Goal: Task Accomplishment & Management: Use online tool/utility

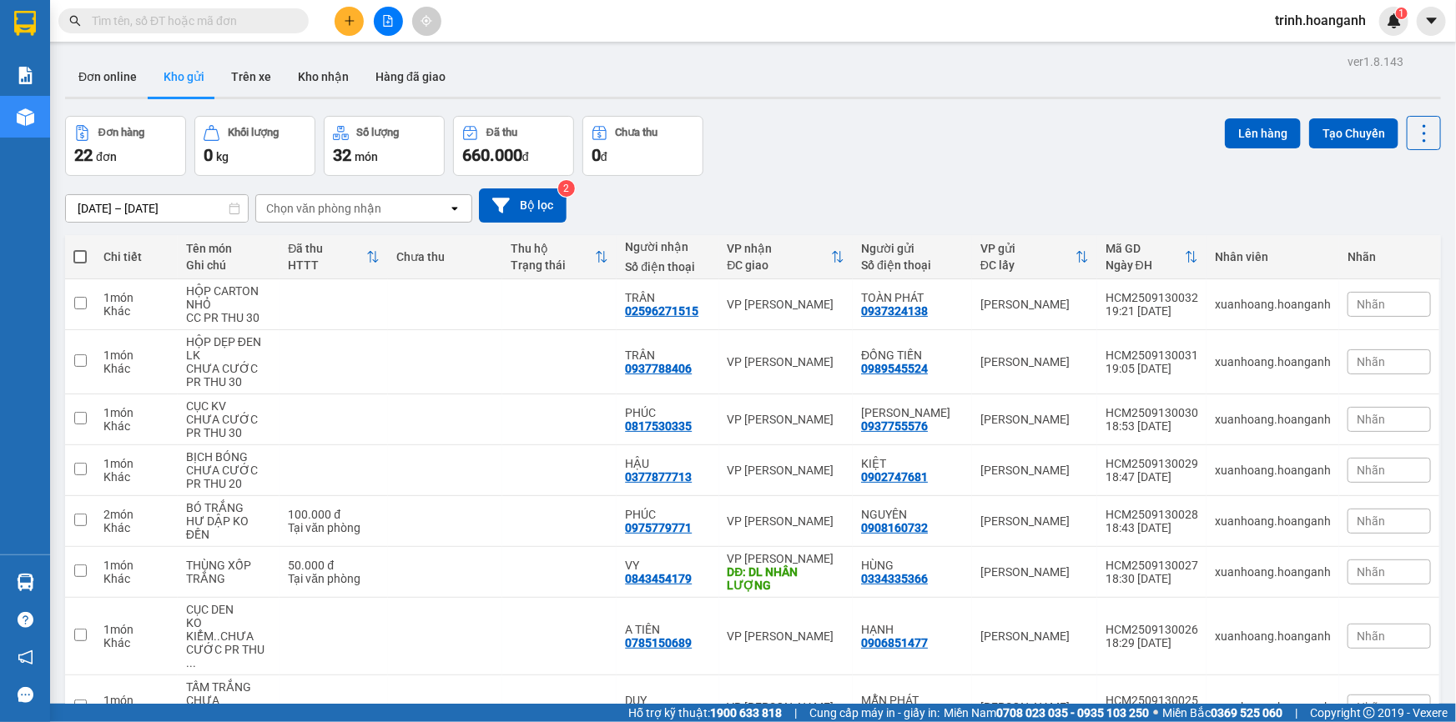
click at [250, 28] on input "text" at bounding box center [190, 21] width 197 height 18
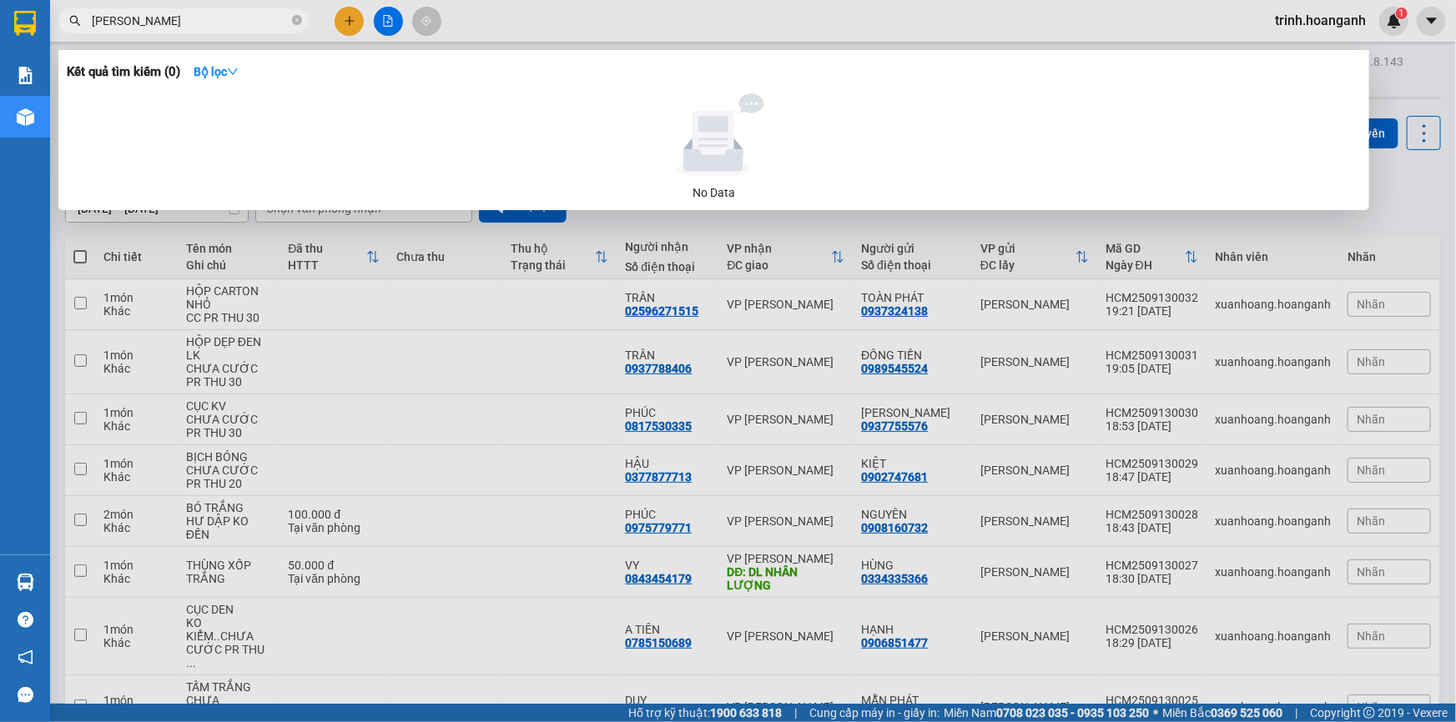
type input "[PERSON_NAME]"
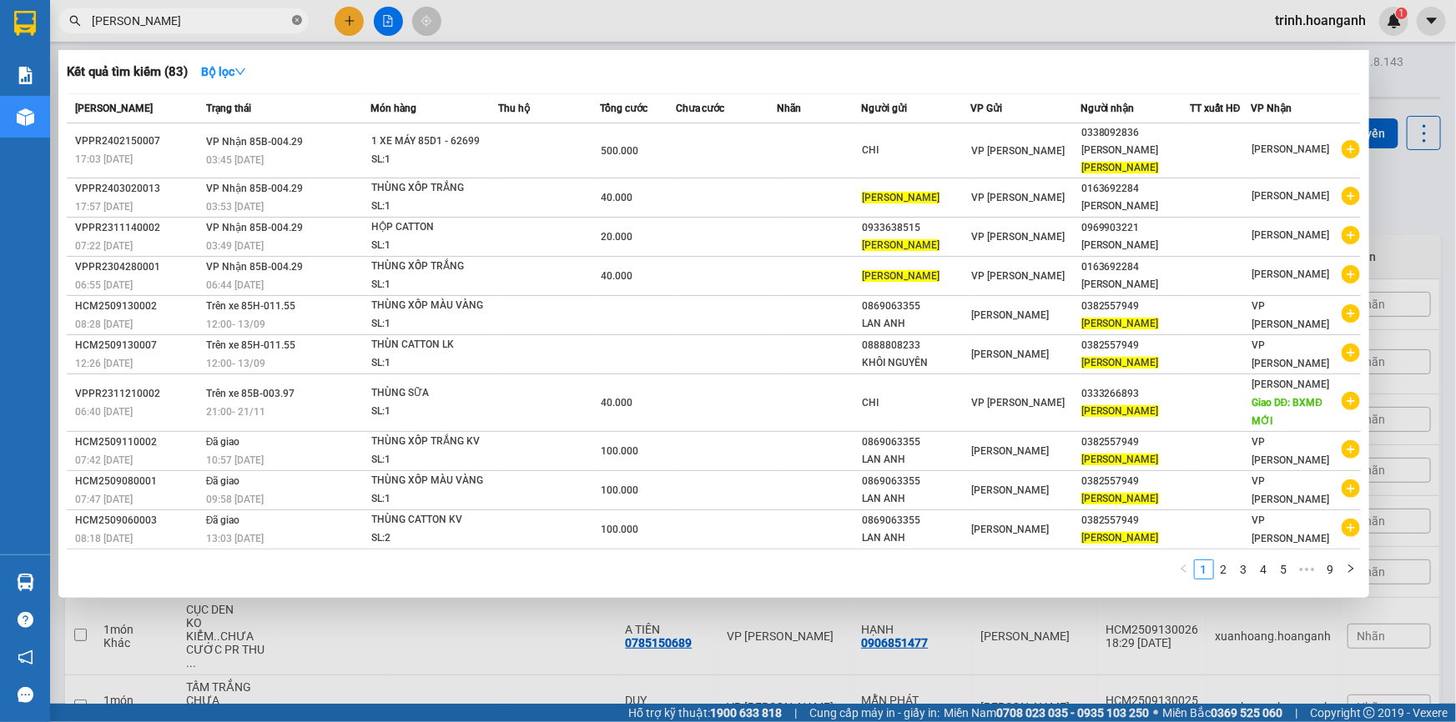
click at [295, 24] on icon "close-circle" at bounding box center [297, 20] width 10 height 10
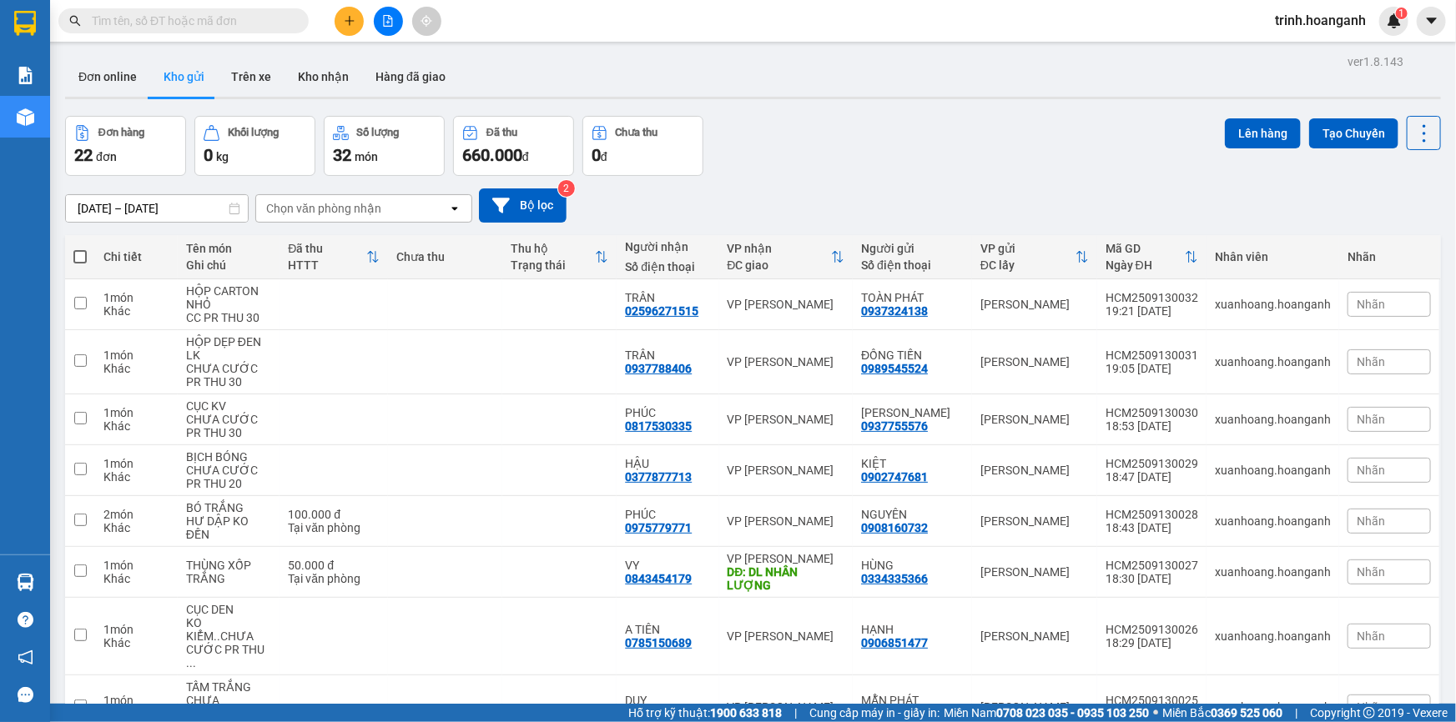
click at [399, 24] on button at bounding box center [388, 21] width 29 height 29
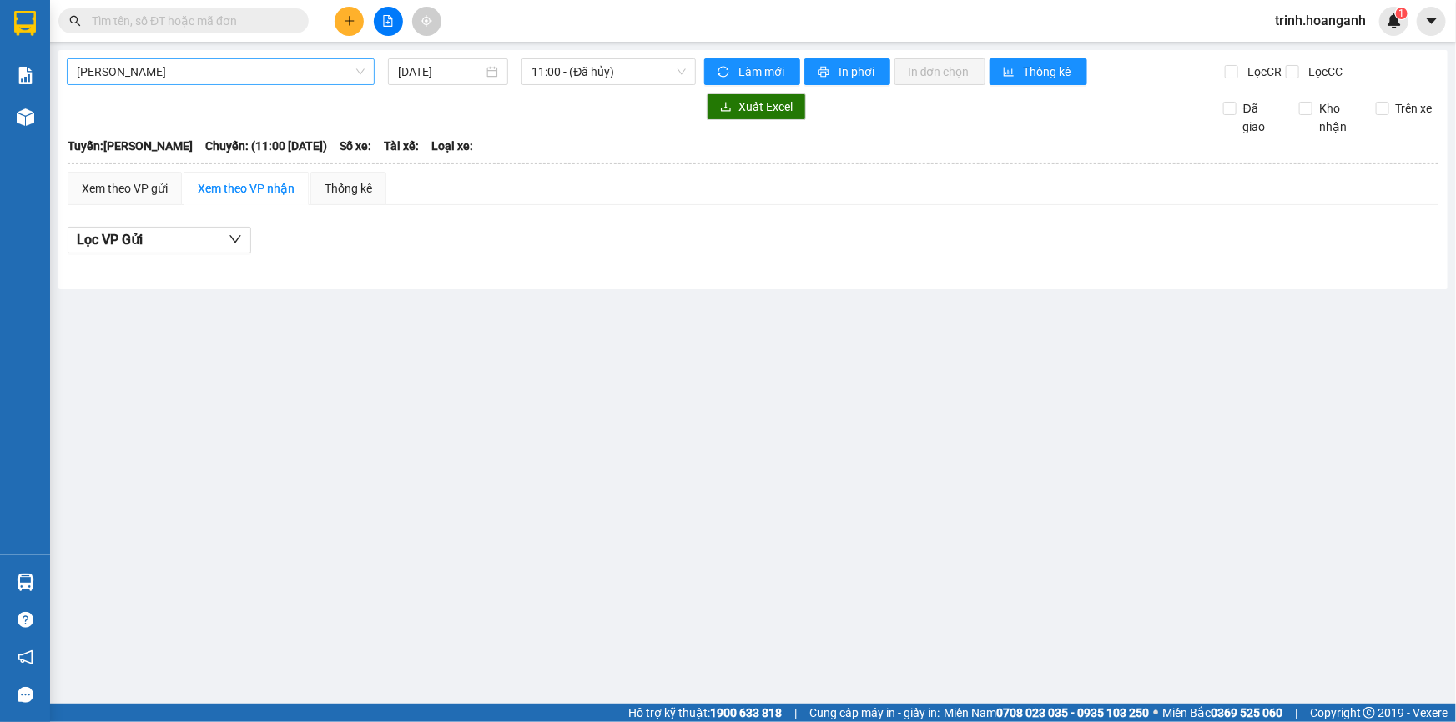
drag, startPoint x: 299, startPoint y: 83, endPoint x: 304, endPoint y: 67, distance: 17.2
click at [300, 73] on span "[PERSON_NAME]" at bounding box center [221, 71] width 288 height 25
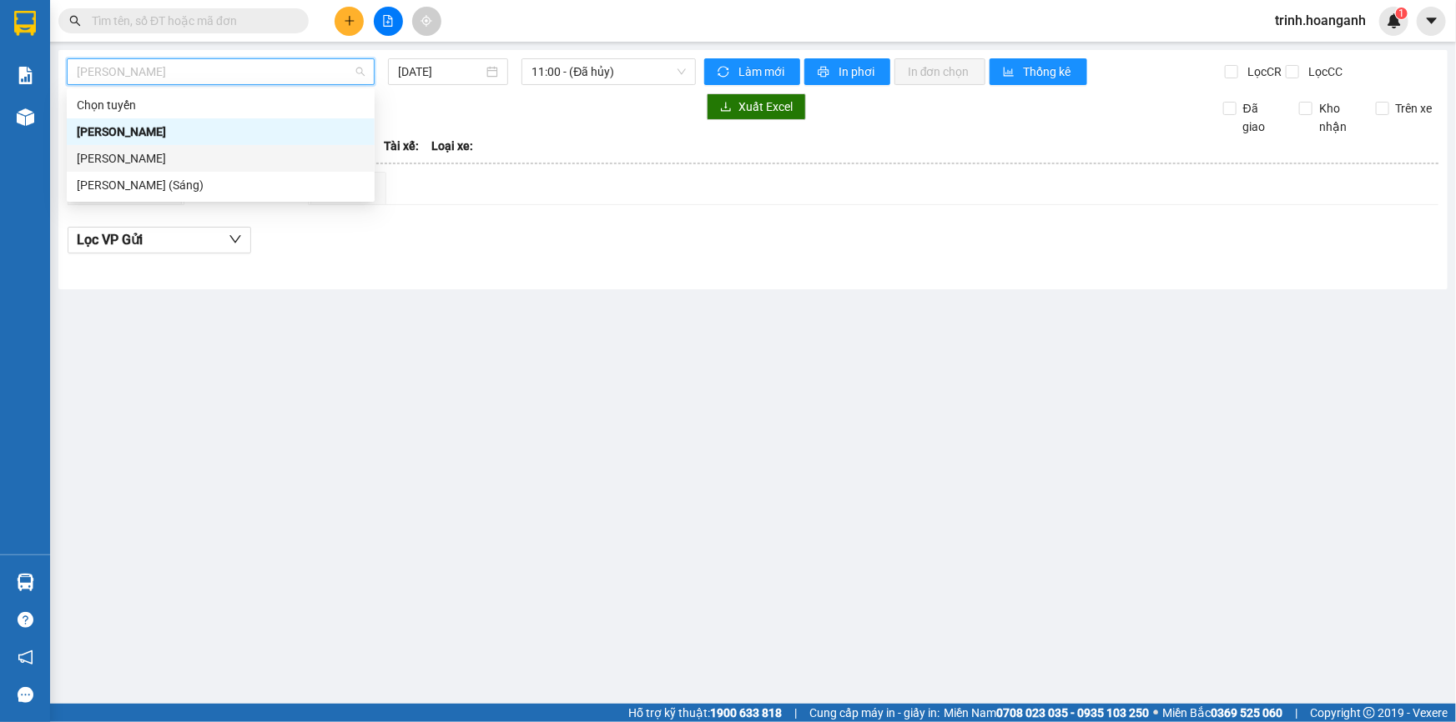
click at [206, 154] on div "[PERSON_NAME]" at bounding box center [221, 158] width 288 height 18
type input "[DATE]"
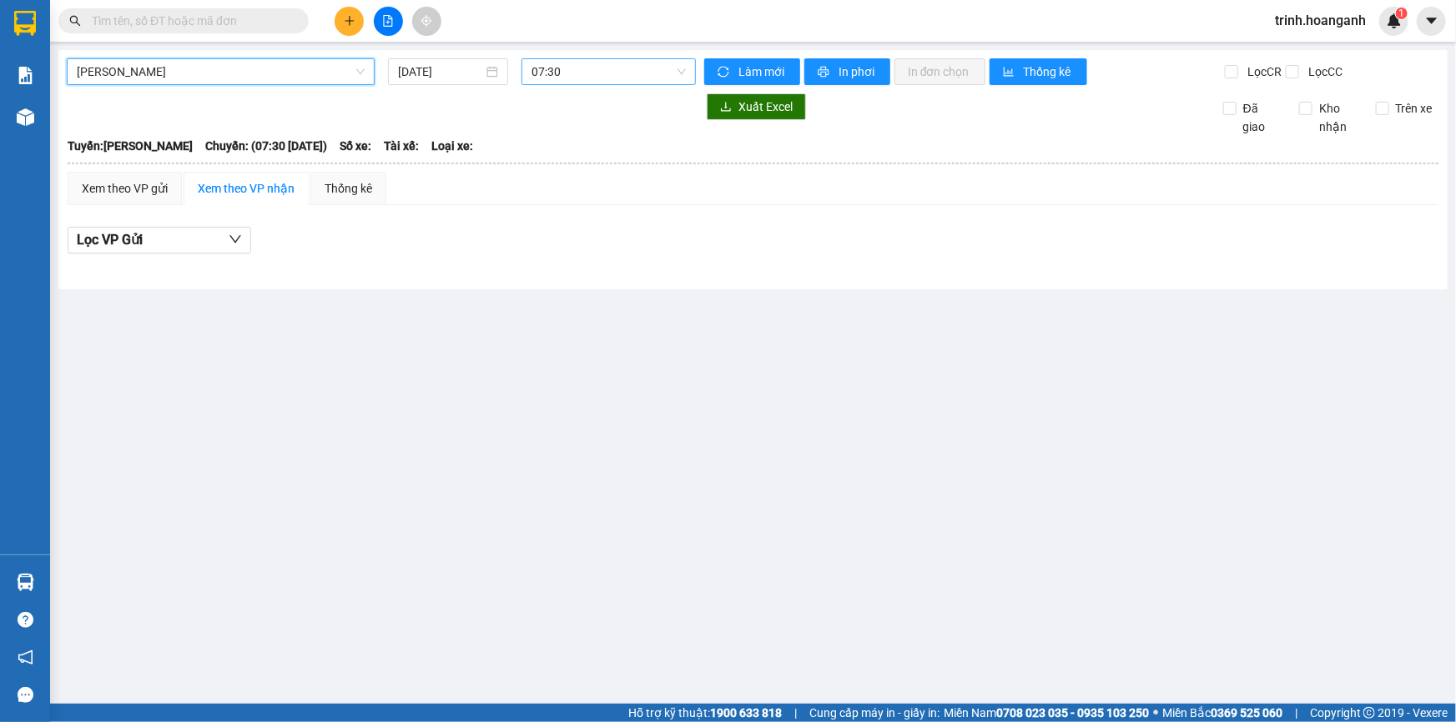
click at [580, 69] on span "07:30" at bounding box center [608, 71] width 154 height 25
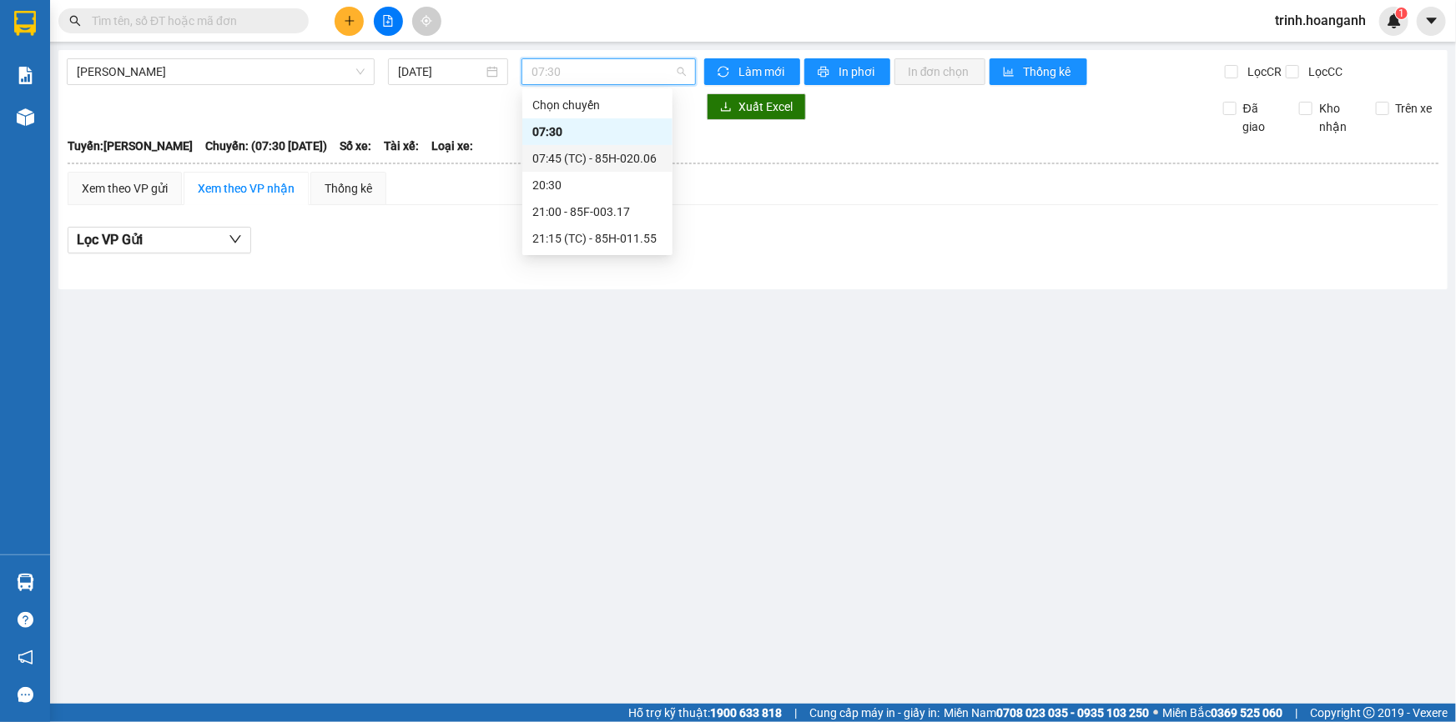
drag, startPoint x: 572, startPoint y: 174, endPoint x: 581, endPoint y: 162, distance: 14.4
click at [581, 162] on div "Chọn chuyến 07:30 07:45 (TC) - 85H-020.06 20:30 21:00 - 85F-003.17 21:15 (TC) -…" at bounding box center [597, 172] width 150 height 160
click at [581, 162] on div "07:45 (TC) - 85H-020.06" at bounding box center [597, 158] width 130 height 18
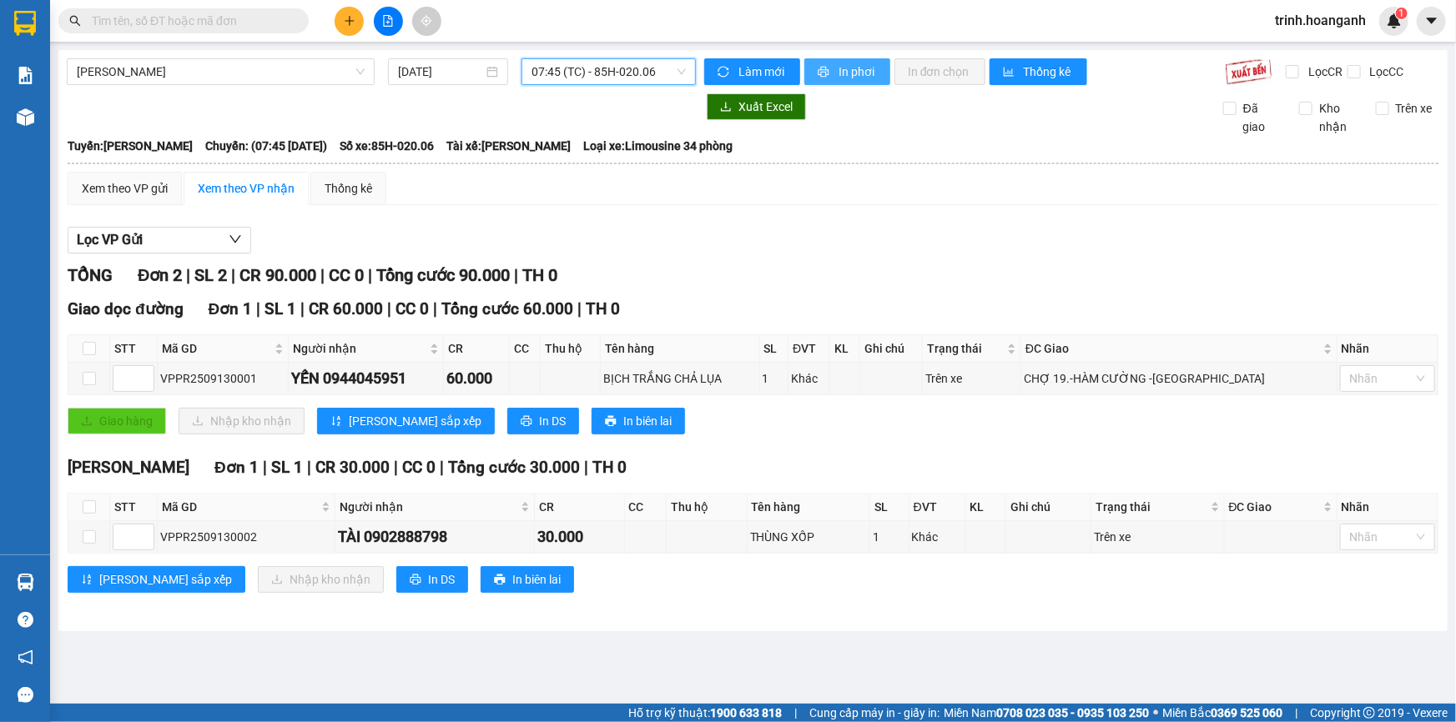
click at [885, 62] on button "In phơi" at bounding box center [847, 71] width 86 height 27
click at [621, 70] on span "07:45 (TC) - 85H-020.06" at bounding box center [608, 71] width 154 height 25
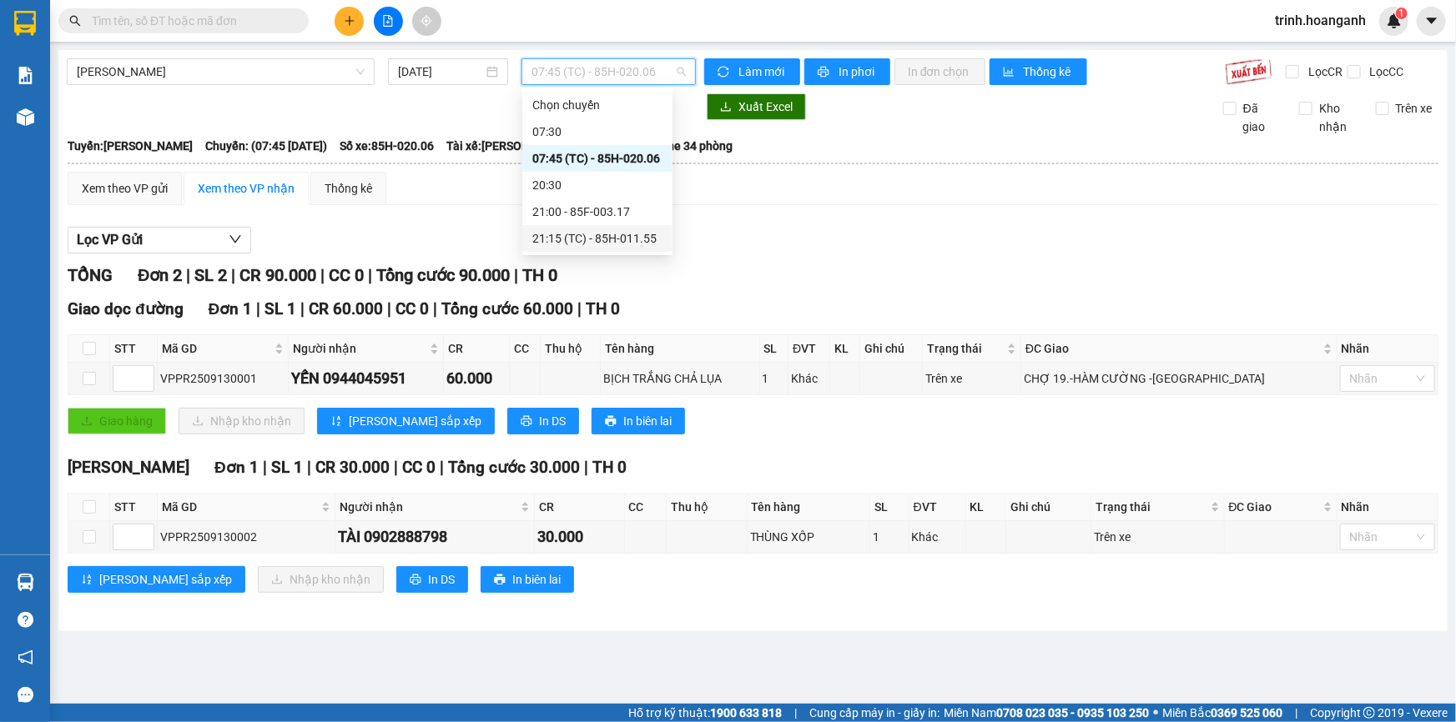
click at [621, 241] on div "21:15 (TC) - 85H-011.55" at bounding box center [597, 238] width 130 height 18
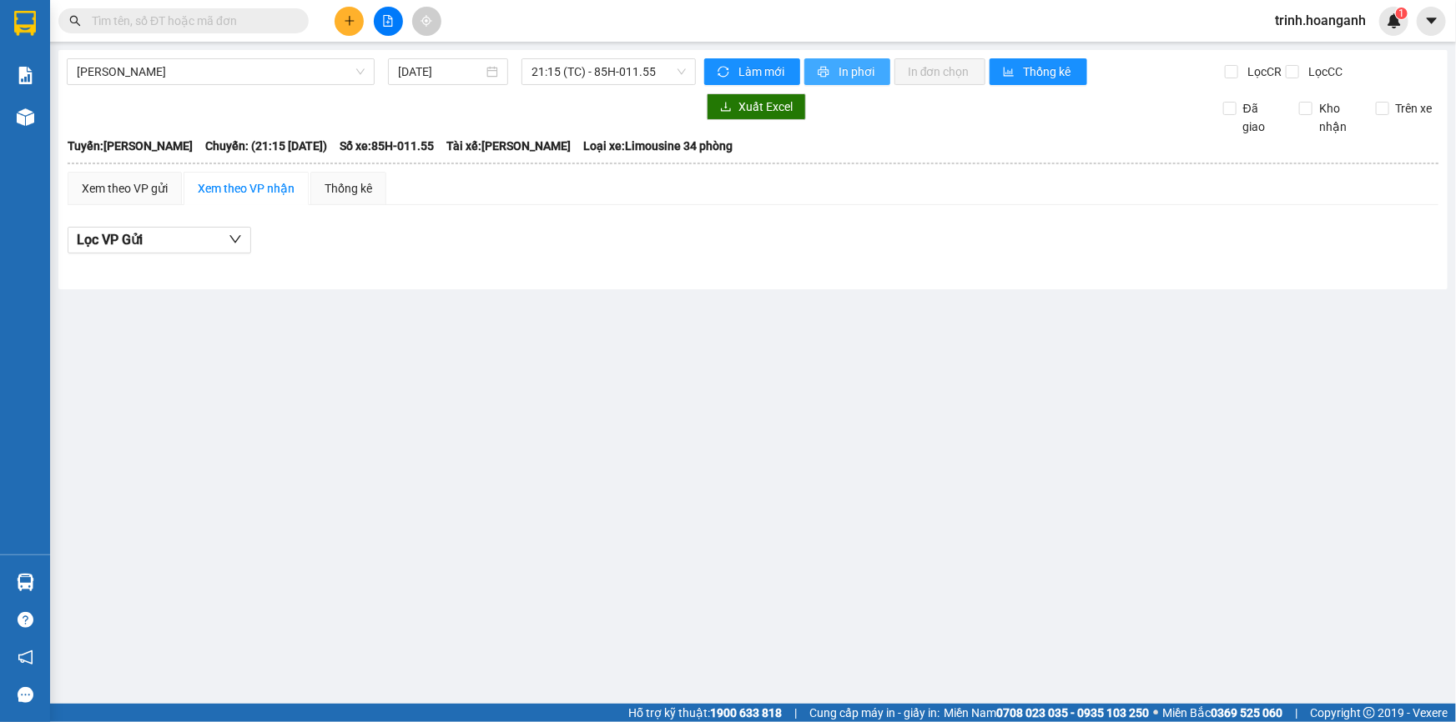
click at [853, 79] on span "In phơi" at bounding box center [857, 72] width 38 height 18
click at [644, 68] on span "21:15 (TC) - 85H-011.55" at bounding box center [608, 71] width 154 height 25
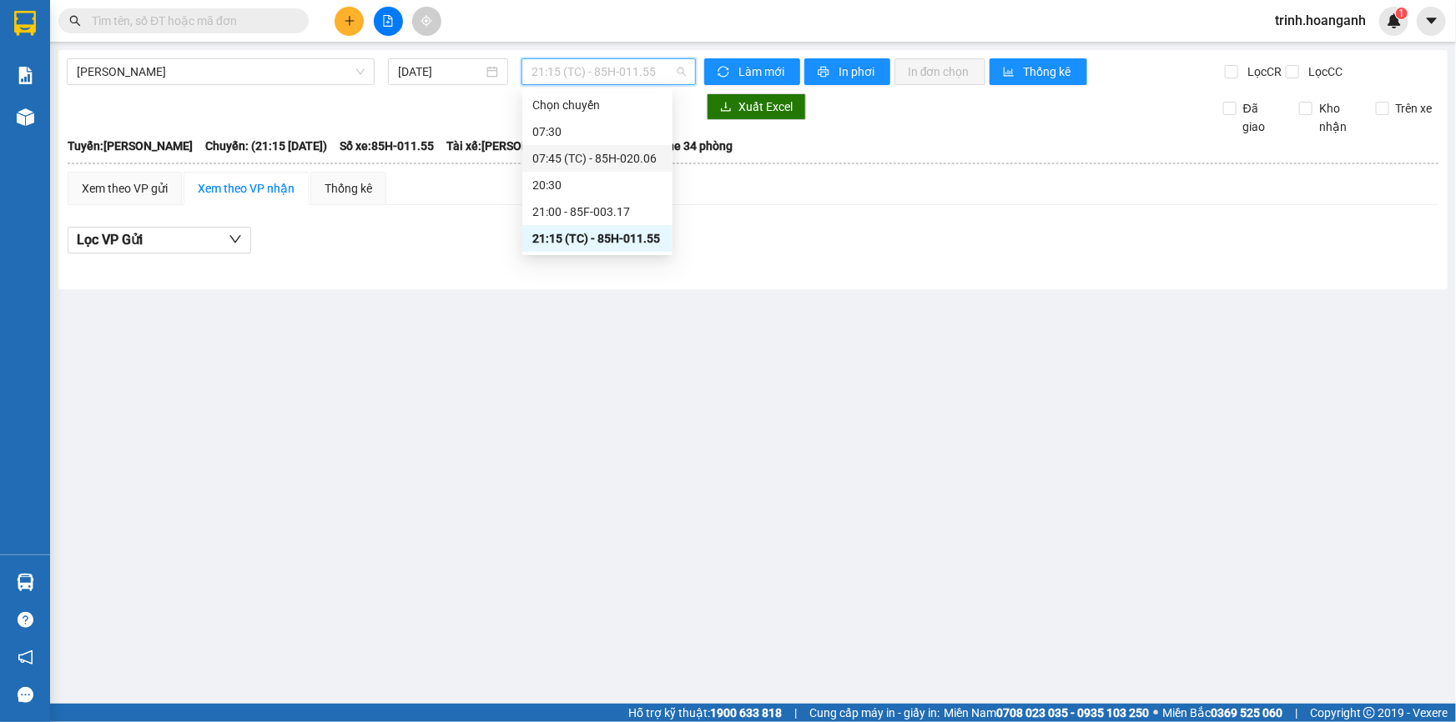
click at [628, 191] on div "20:30" at bounding box center [597, 185] width 130 height 18
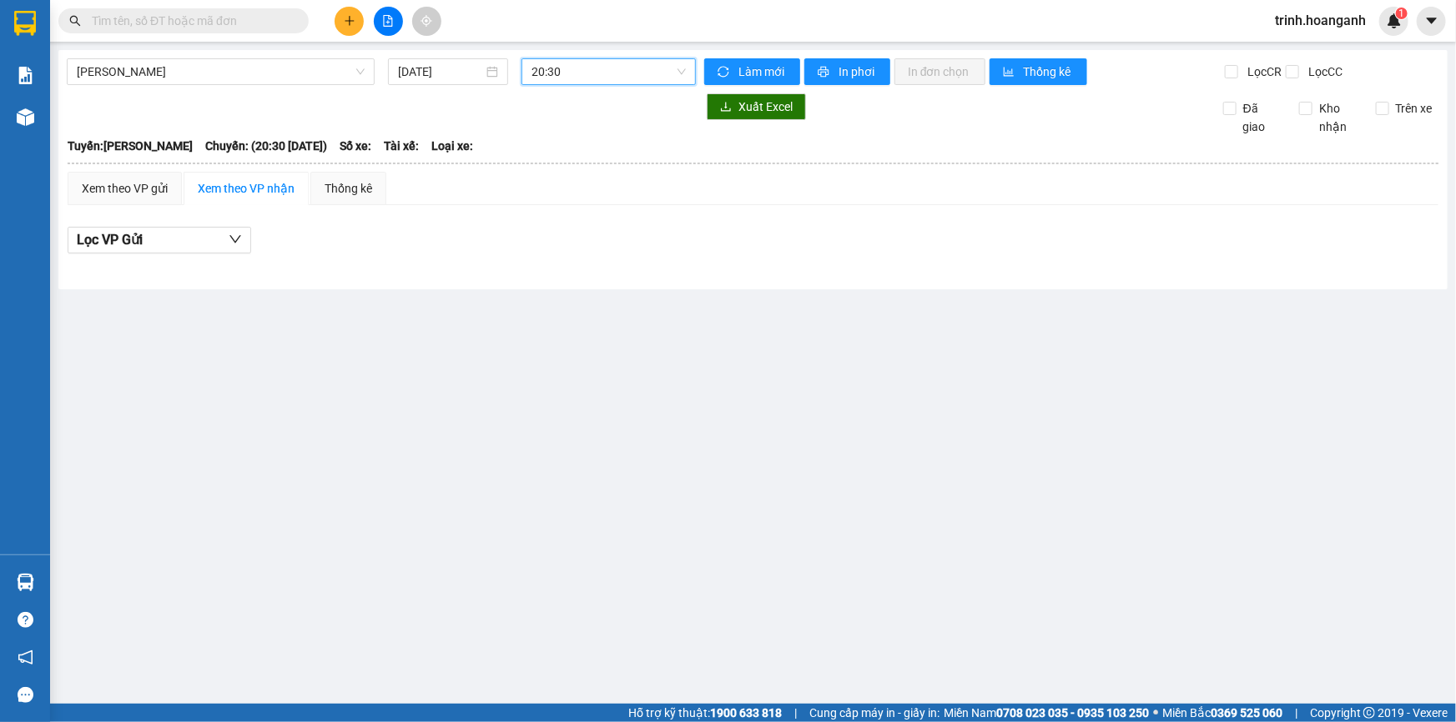
click at [658, 63] on span "20:30" at bounding box center [608, 71] width 154 height 25
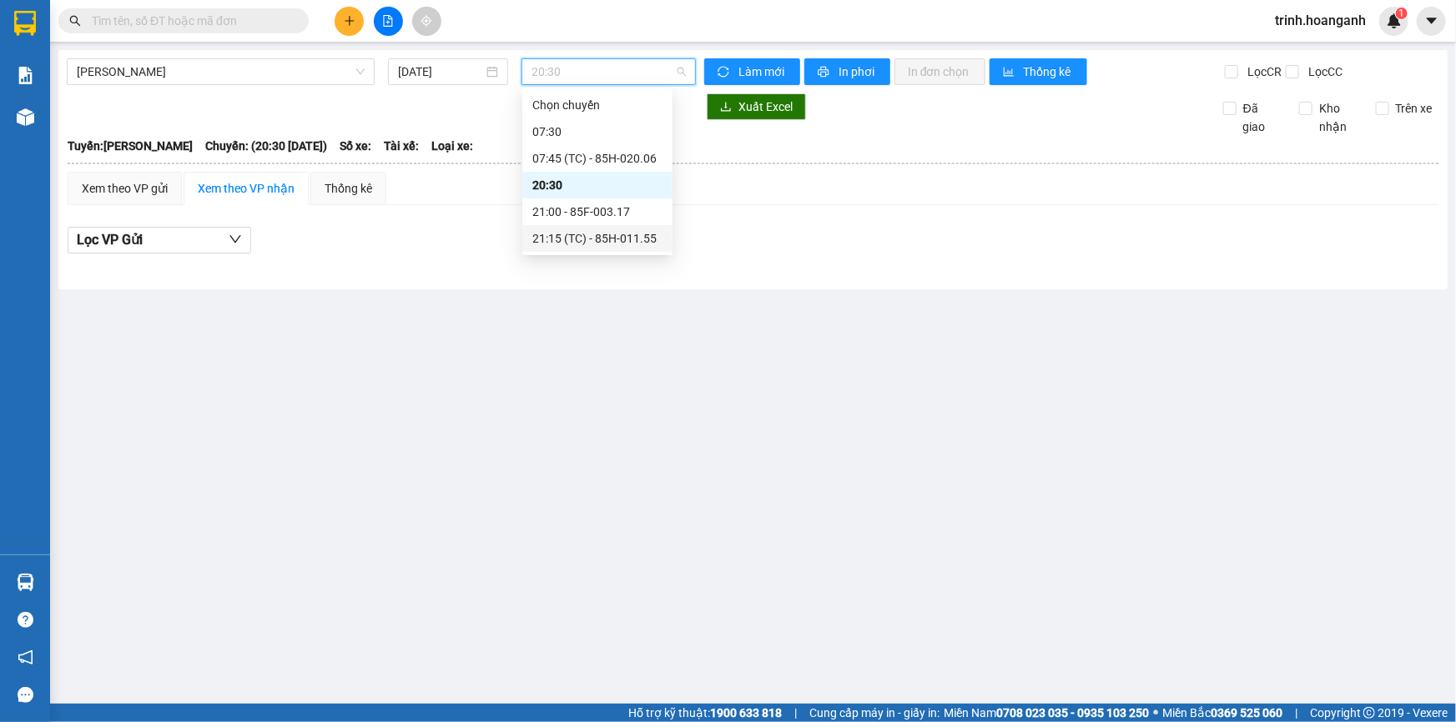
click at [621, 240] on div "21:15 (TC) - 85H-011.55" at bounding box center [597, 238] width 130 height 18
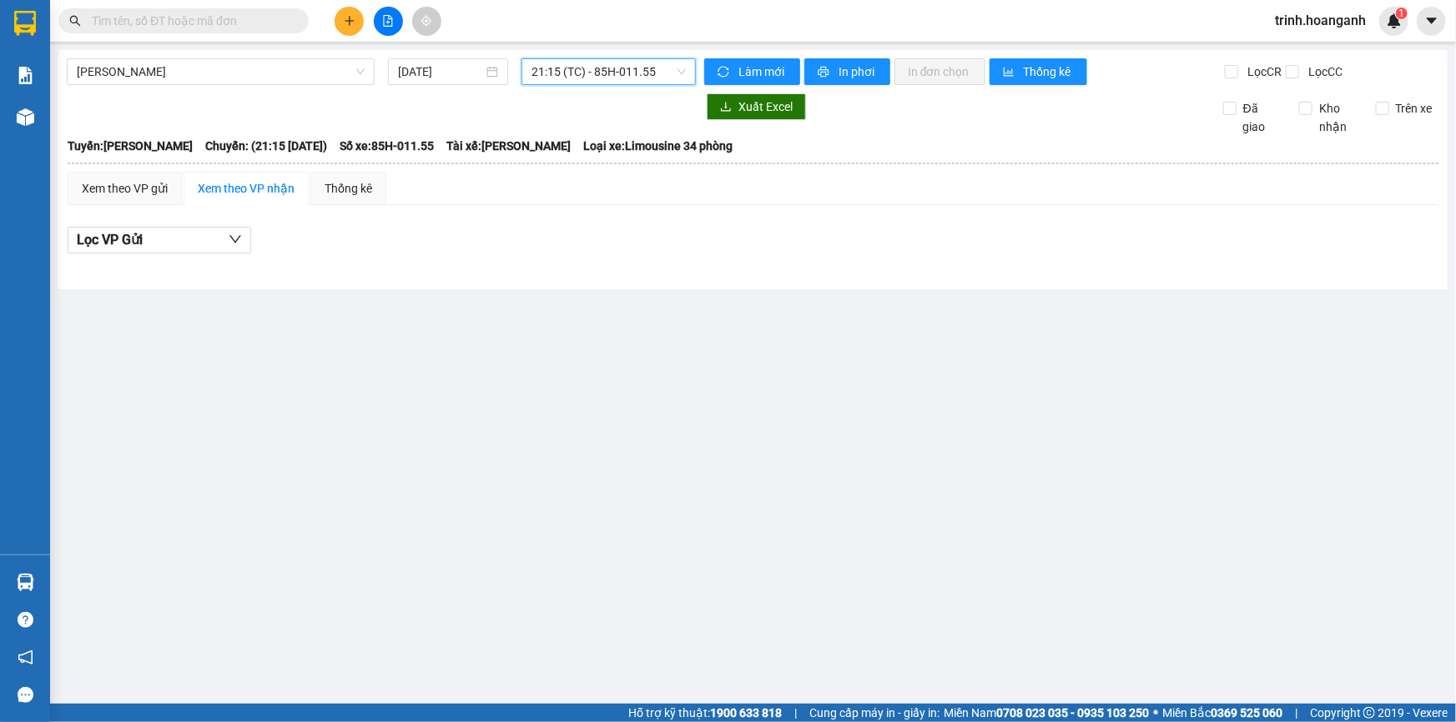
click at [638, 76] on span "21:15 (TC) - 85H-011.55" at bounding box center [608, 71] width 154 height 25
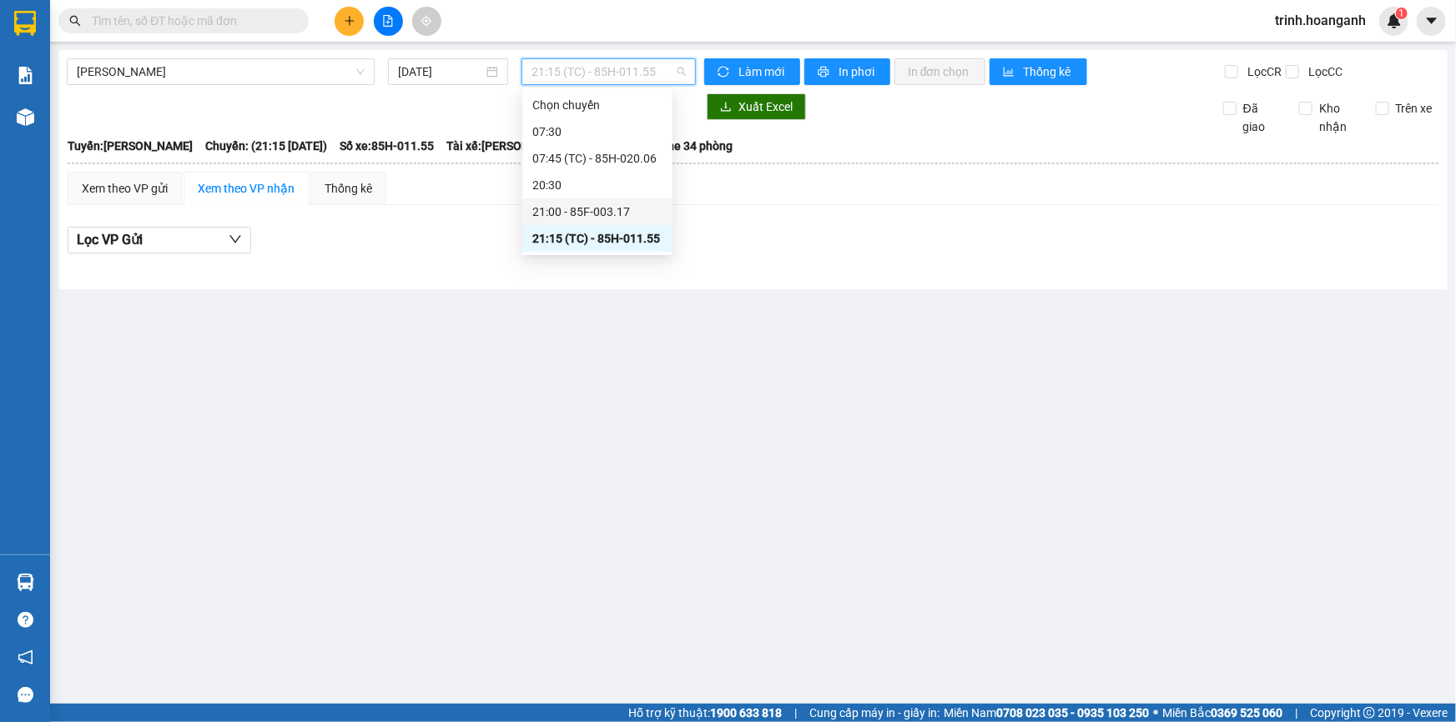
click at [592, 227] on div "21:15 (TC) - 85H-011.55" at bounding box center [597, 238] width 150 height 27
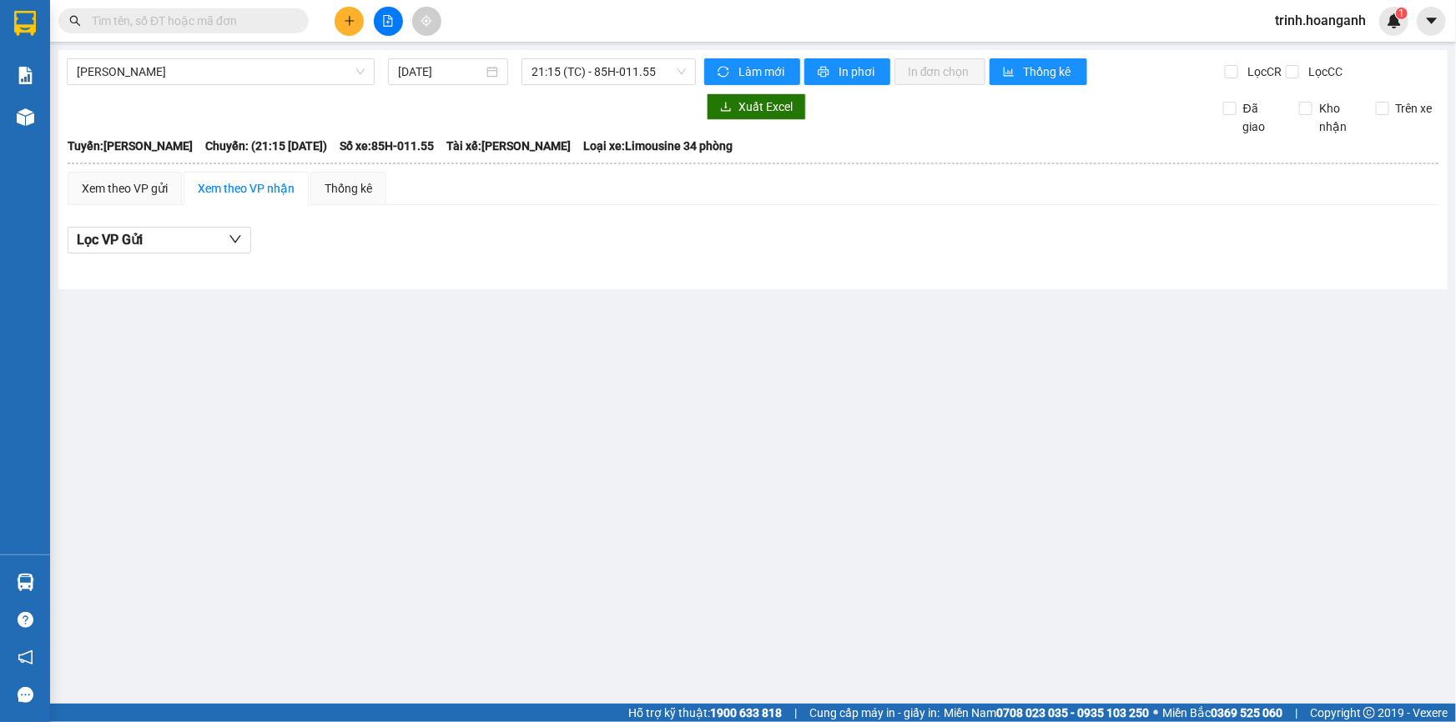
click at [652, 55] on div "[PERSON_NAME] [DATE] 21:15 (TC) - 85H-011.55 Làm mới In phơi In đơn chọn Thống …" at bounding box center [752, 169] width 1389 height 239
click at [652, 75] on span "21:15 (TC) - 85H-011.55" at bounding box center [608, 71] width 154 height 25
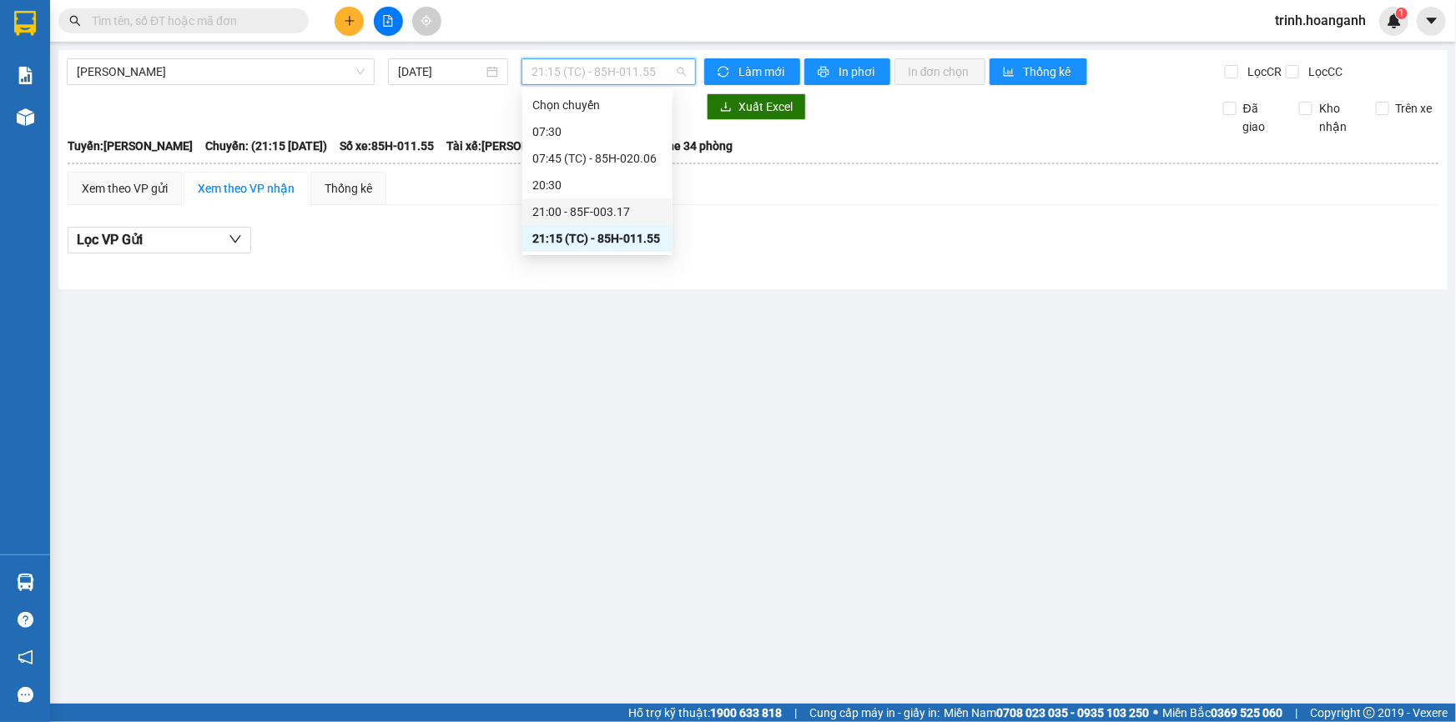
click at [613, 212] on div "21:00 - 85F-003.17" at bounding box center [597, 212] width 130 height 18
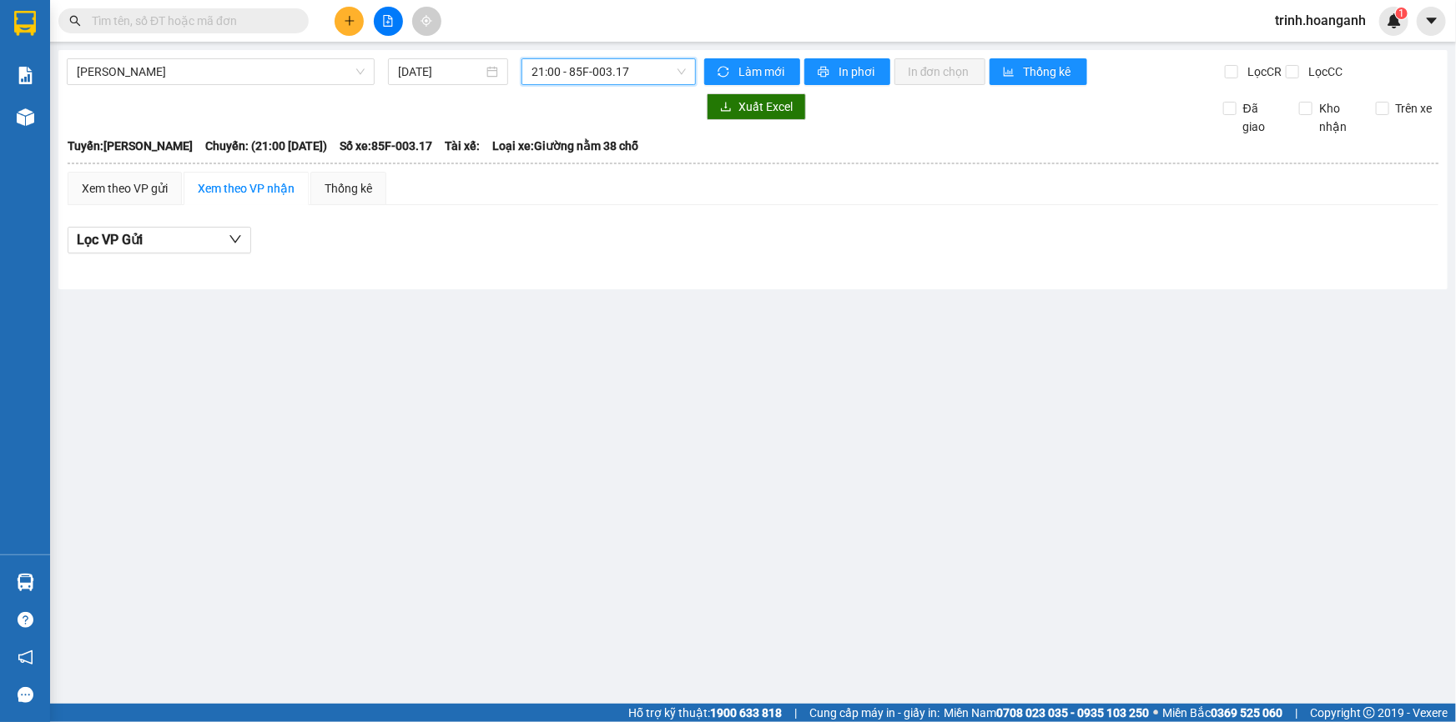
click at [652, 73] on span "21:00 - 85F-003.17" at bounding box center [608, 71] width 154 height 25
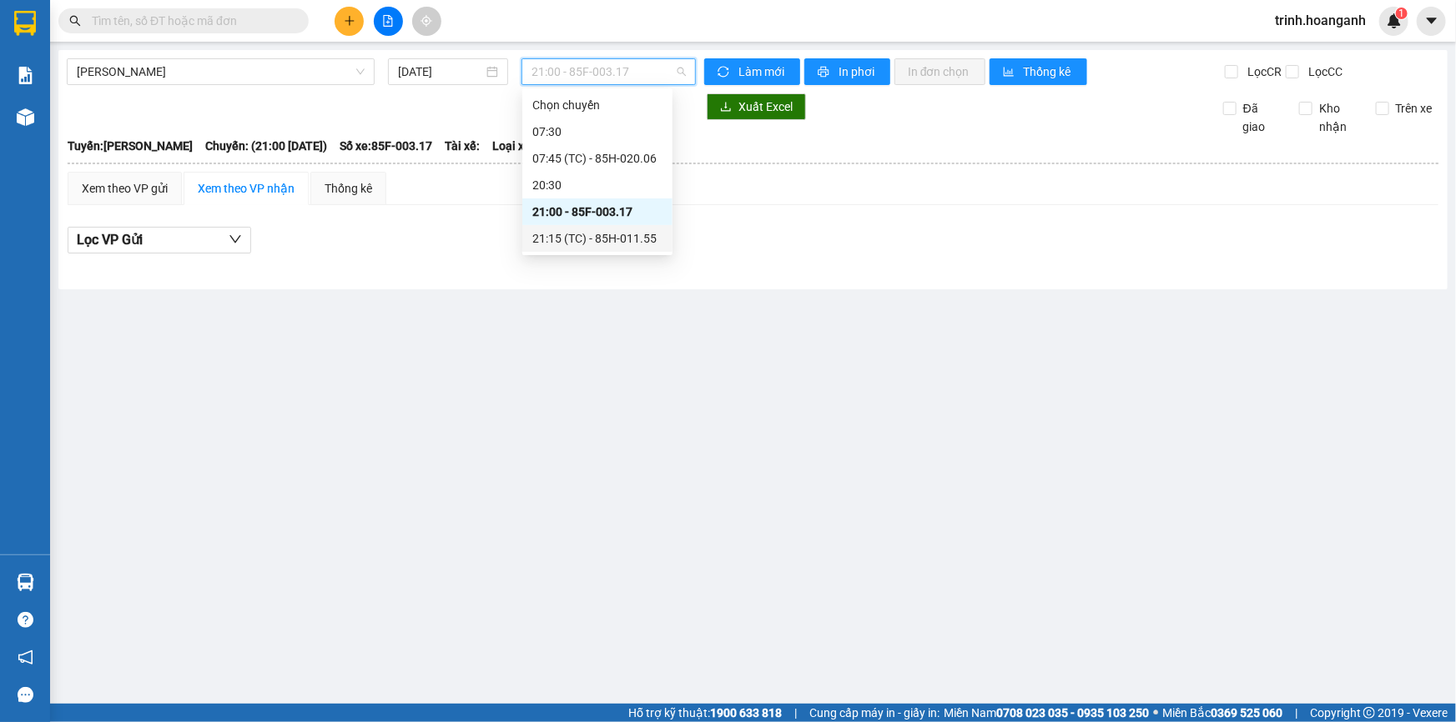
click at [633, 251] on div "21:15 (TC) - 85H-011.55" at bounding box center [597, 238] width 150 height 27
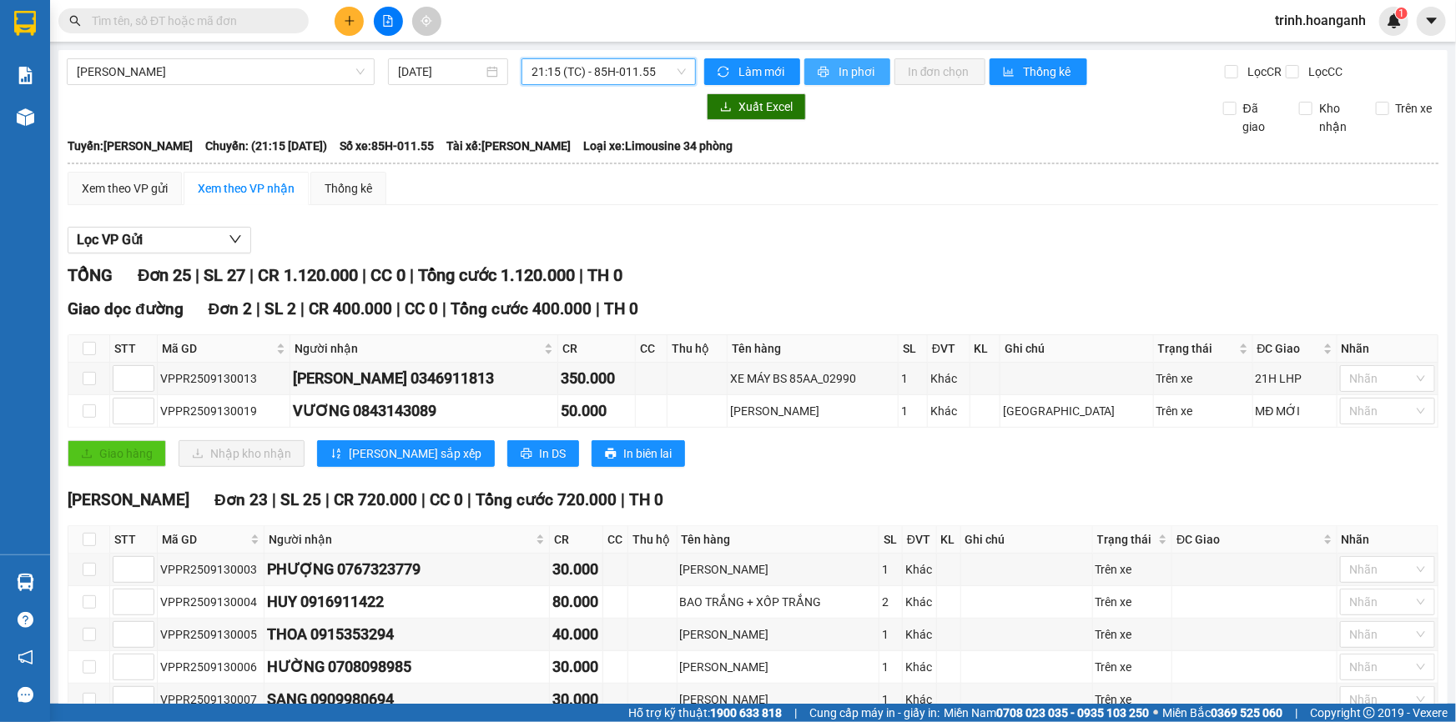
click at [838, 68] on span "In phơi" at bounding box center [857, 72] width 38 height 18
click at [1306, 23] on span "trinh.hoanganh" at bounding box center [1320, 20] width 118 height 21
click at [1301, 52] on span "Đăng xuất" at bounding box center [1327, 52] width 83 height 18
